Goal: Task Accomplishment & Management: Manage account settings

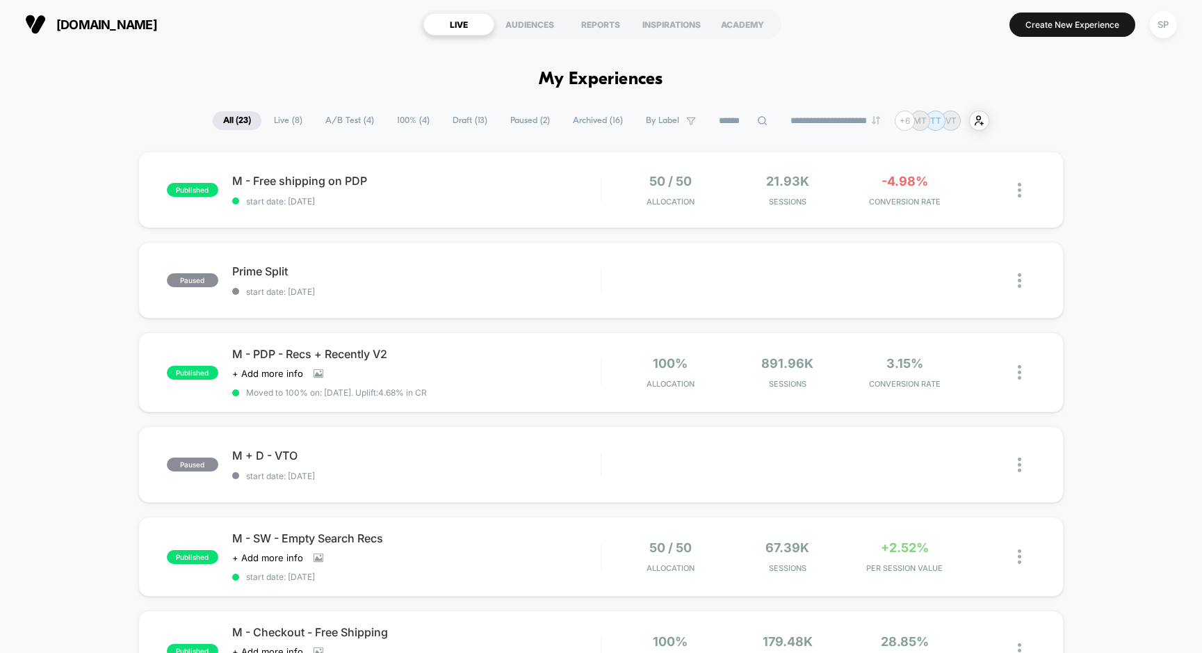
click at [497, 207] on div "published M - Free shipping on PDP start date: [DATE] 50 / 50 Allocation 21.93k…" at bounding box center [601, 190] width 926 height 76
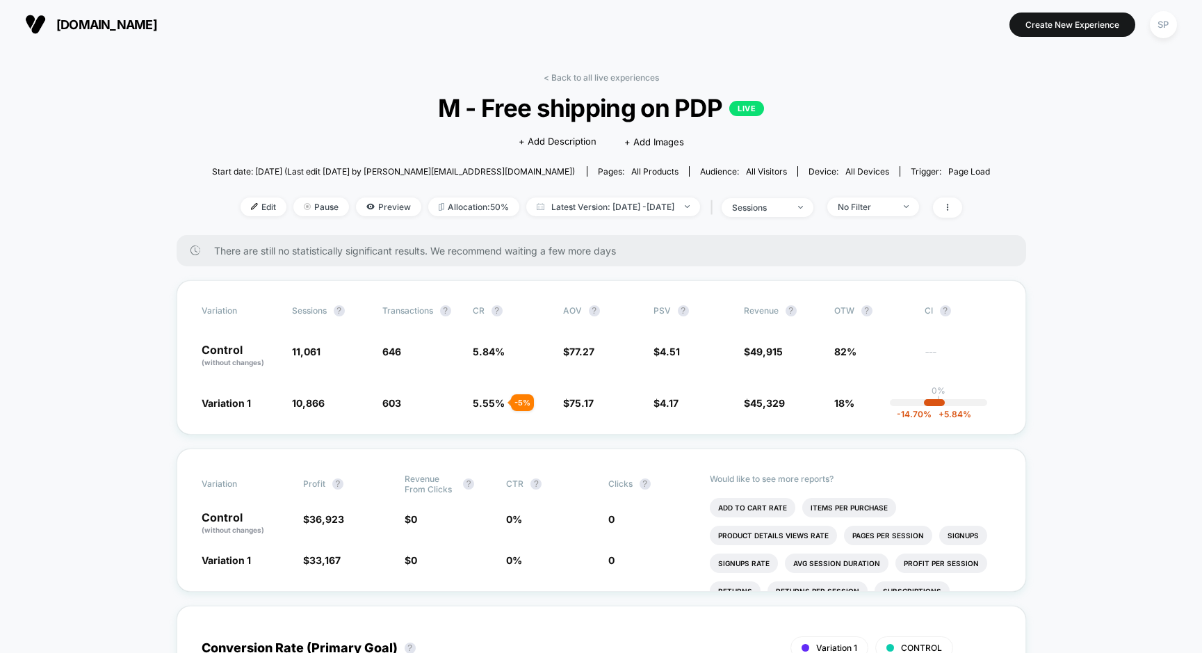
click at [497, 207] on div "Edit Pause Preview Allocation: 50% Latest Version: [DATE] - [DATE] | sessions N…" at bounding box center [601, 207] width 779 height 20
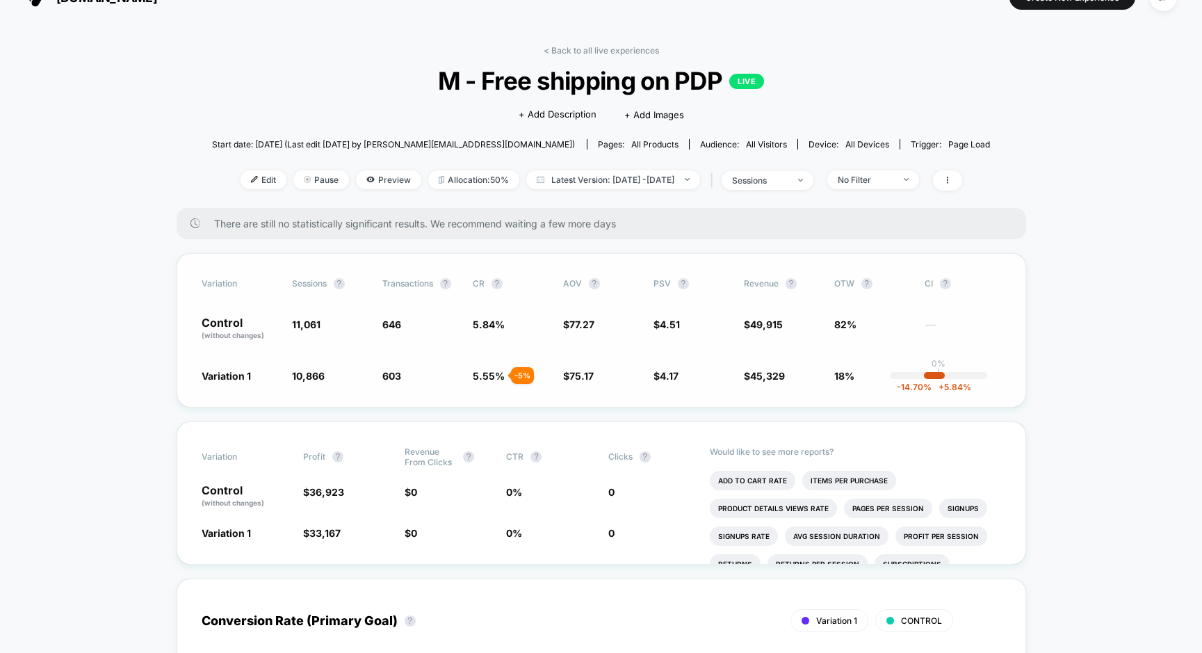
scroll to position [28, 0]
click at [293, 171] on span "Pause" at bounding box center [321, 179] width 56 height 19
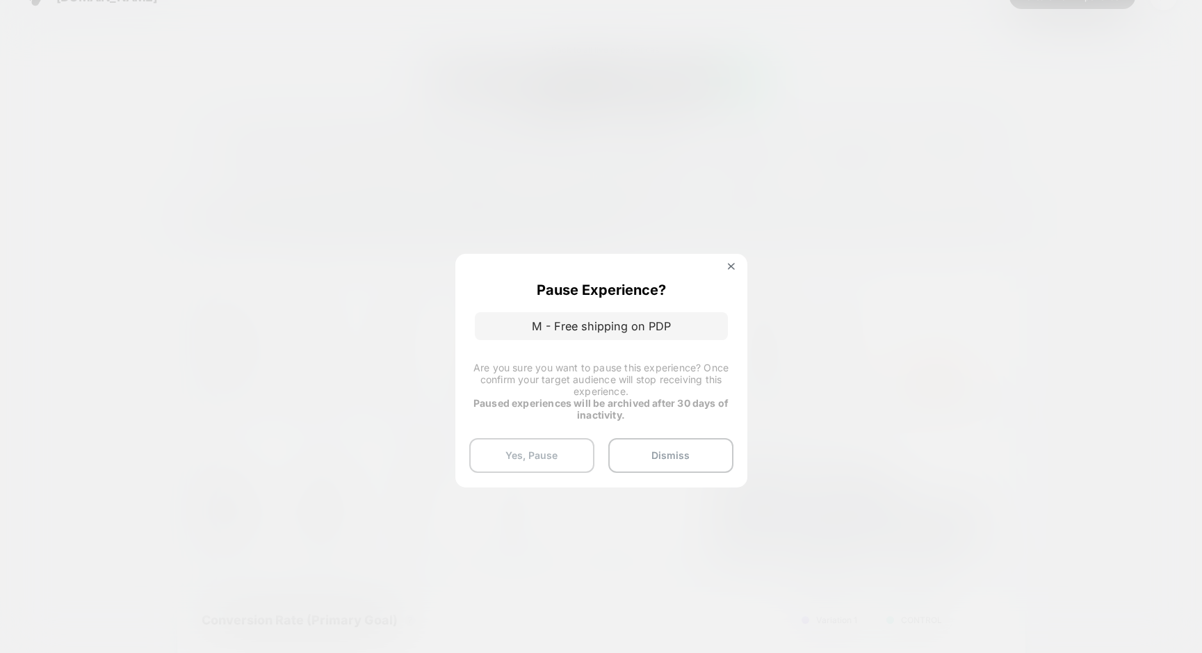
click at [529, 458] on button "Yes, Pause" at bounding box center [531, 455] width 125 height 35
